Goal: Information Seeking & Learning: Learn about a topic

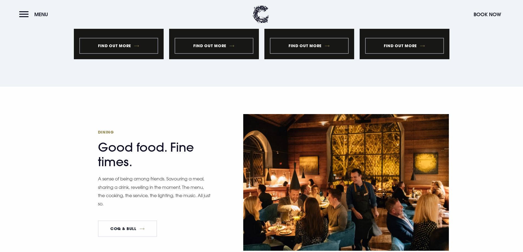
scroll to position [714, 0]
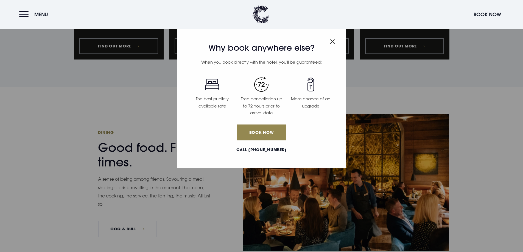
click at [19, 11] on header "Menu Book Now" at bounding box center [261, 14] width 523 height 29
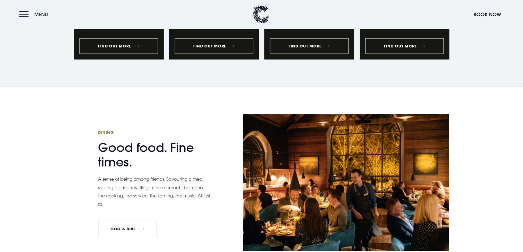
click at [24, 12] on button "Menu" at bounding box center [35, 15] width 32 height 12
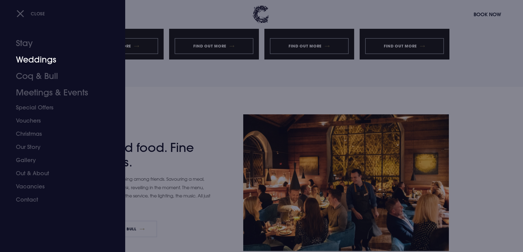
click at [35, 59] on link "Weddings" at bounding box center [59, 60] width 87 height 16
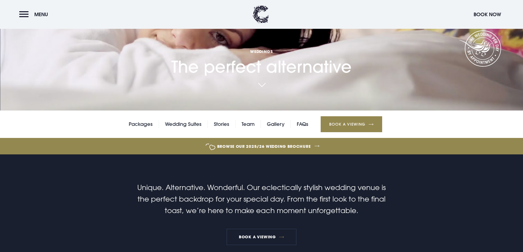
scroll to position [110, 0]
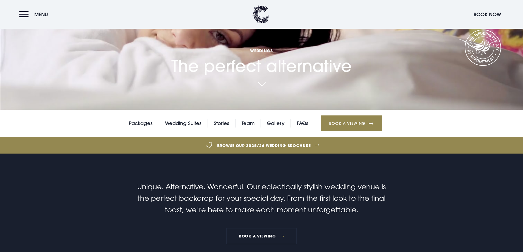
click at [273, 144] on link "Browse our 2025/26 wedding brochure" at bounding box center [264, 145] width 1140 height 21
